Goal: Task Accomplishment & Management: Use online tool/utility

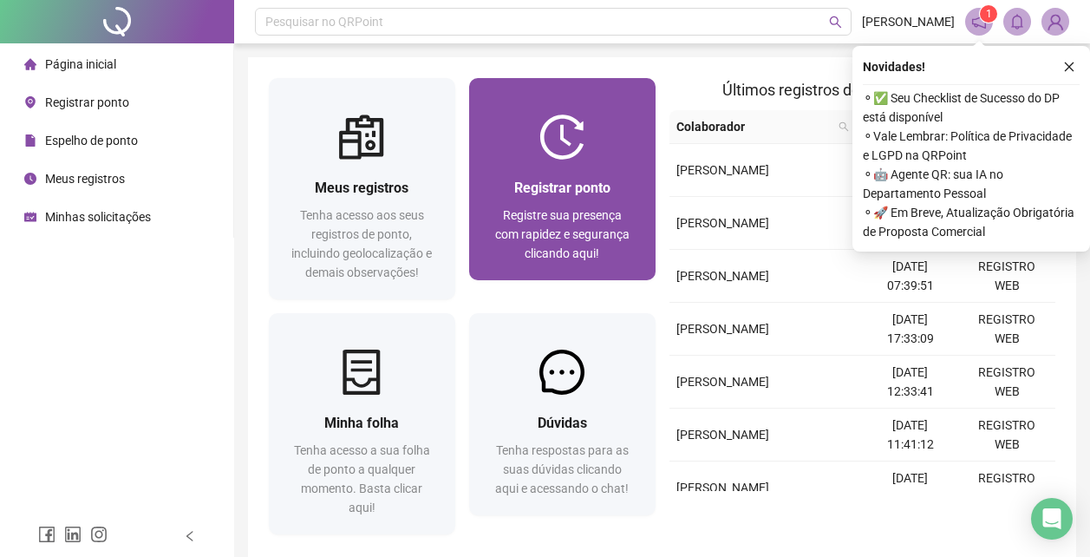
drag, startPoint x: 0, startPoint y: 0, endPoint x: 535, endPoint y: 270, distance: 599.0
click at [535, 270] on div "Registrar ponto Registre sua presença com rapidez e segurança clicando aqui!" at bounding box center [562, 220] width 186 height 120
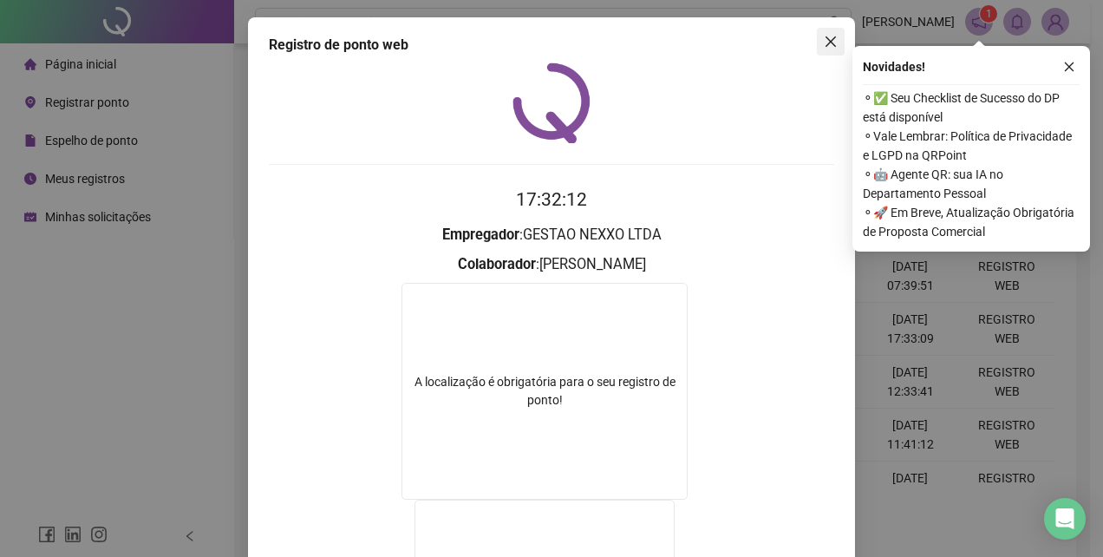
click at [828, 45] on icon "close" at bounding box center [830, 41] width 10 height 10
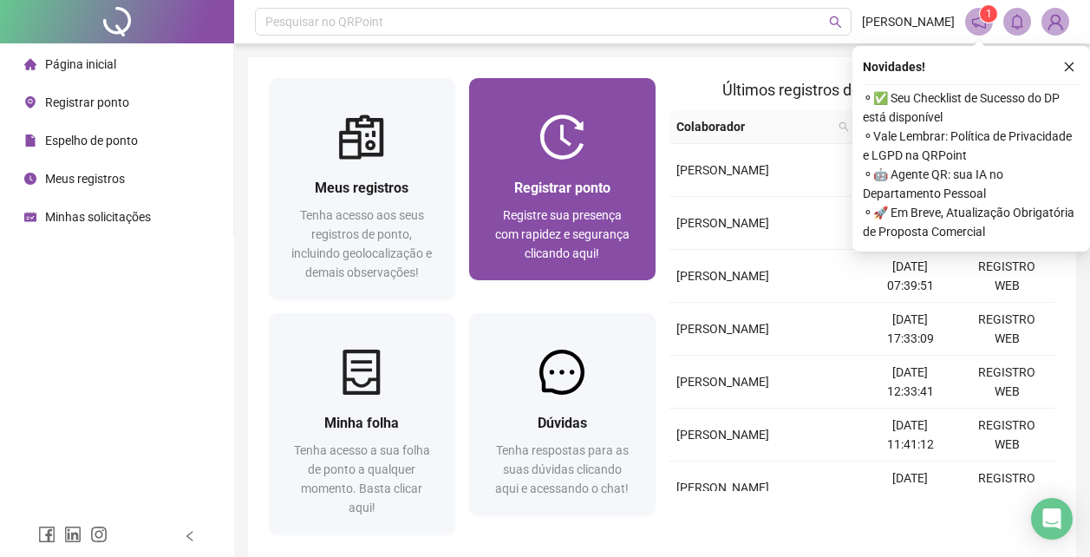
click at [597, 224] on div "Registre sua presença com rapidez e segurança clicando aqui!" at bounding box center [562, 233] width 145 height 57
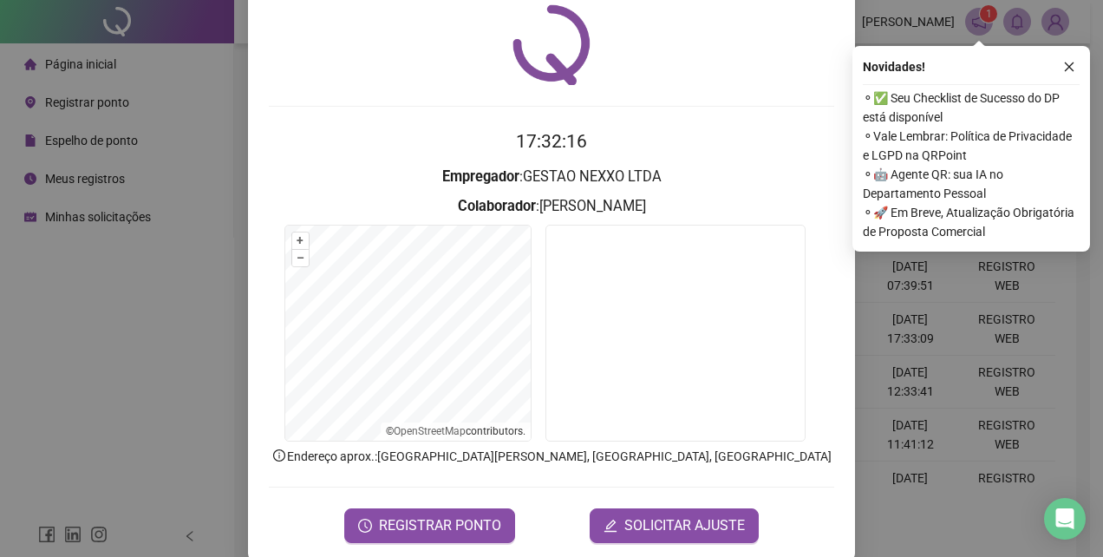
scroll to position [82, 0]
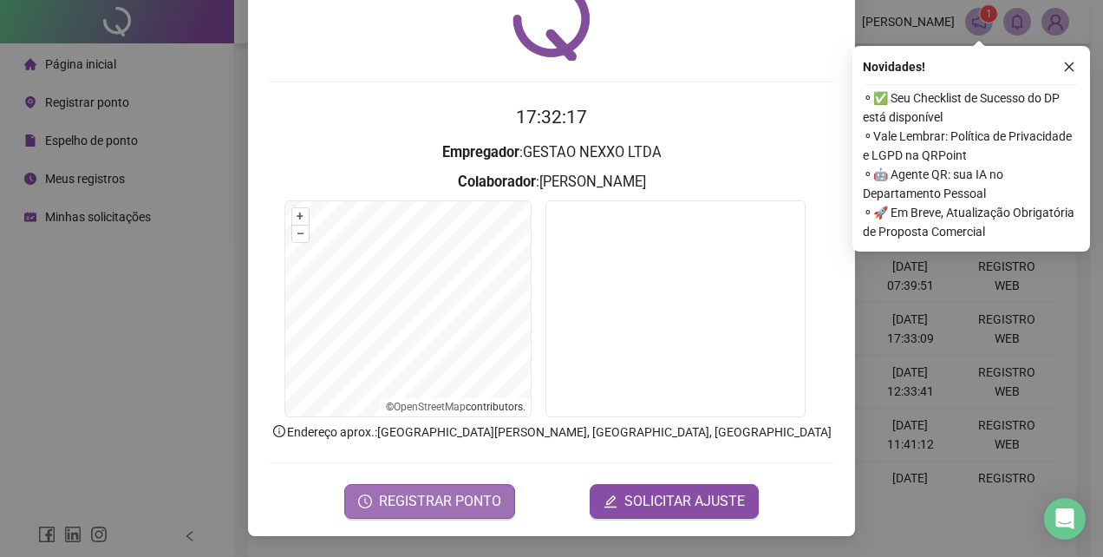
click at [473, 494] on span "REGISTRAR PONTO" at bounding box center [440, 501] width 122 height 21
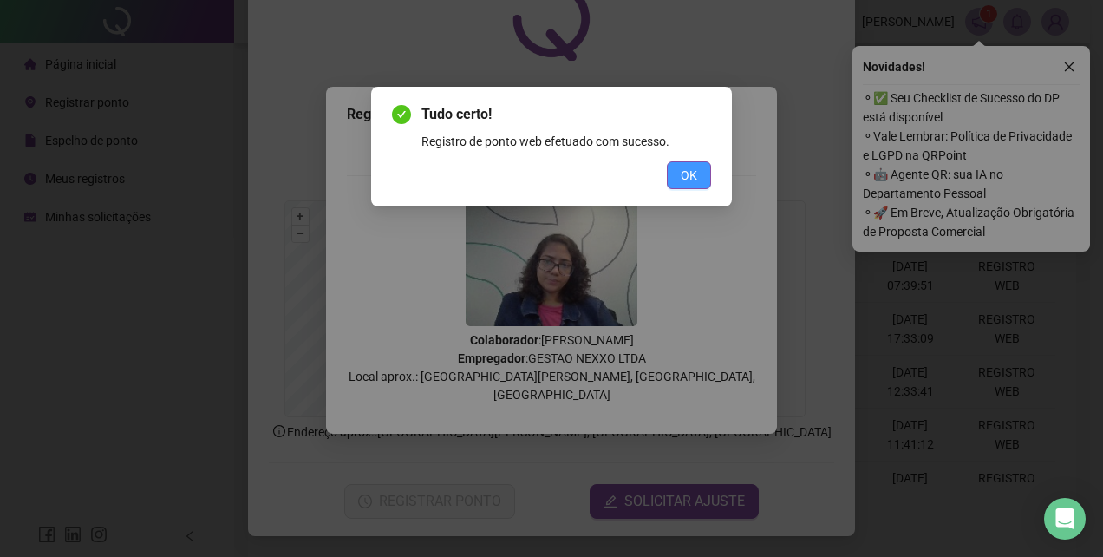
click at [696, 176] on span "OK" at bounding box center [688, 175] width 16 height 19
